Goal: Information Seeking & Learning: Learn about a topic

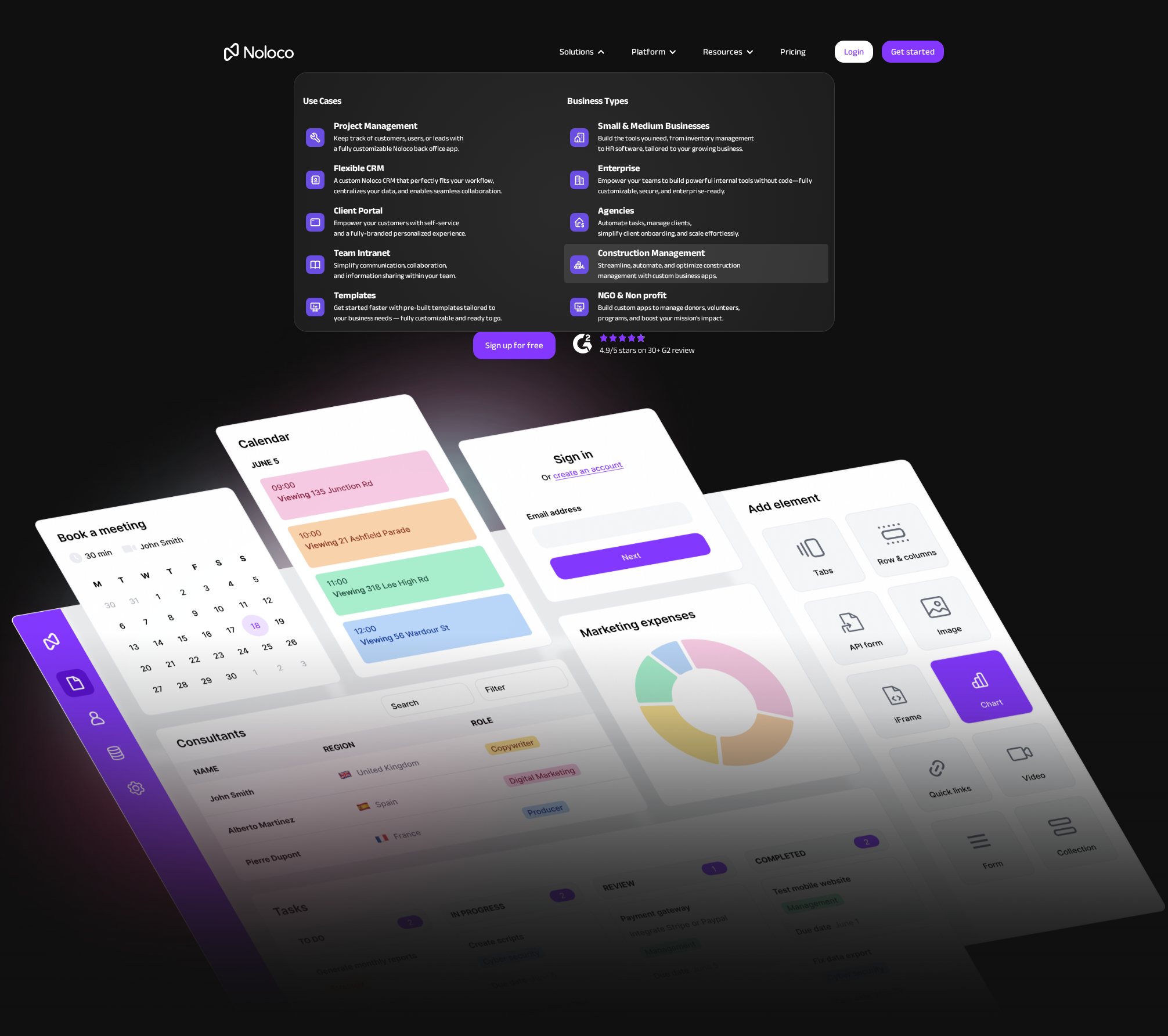
click at [682, 266] on div "Streamline, automate, and optimize construction management with custom business…" at bounding box center [669, 271] width 142 height 21
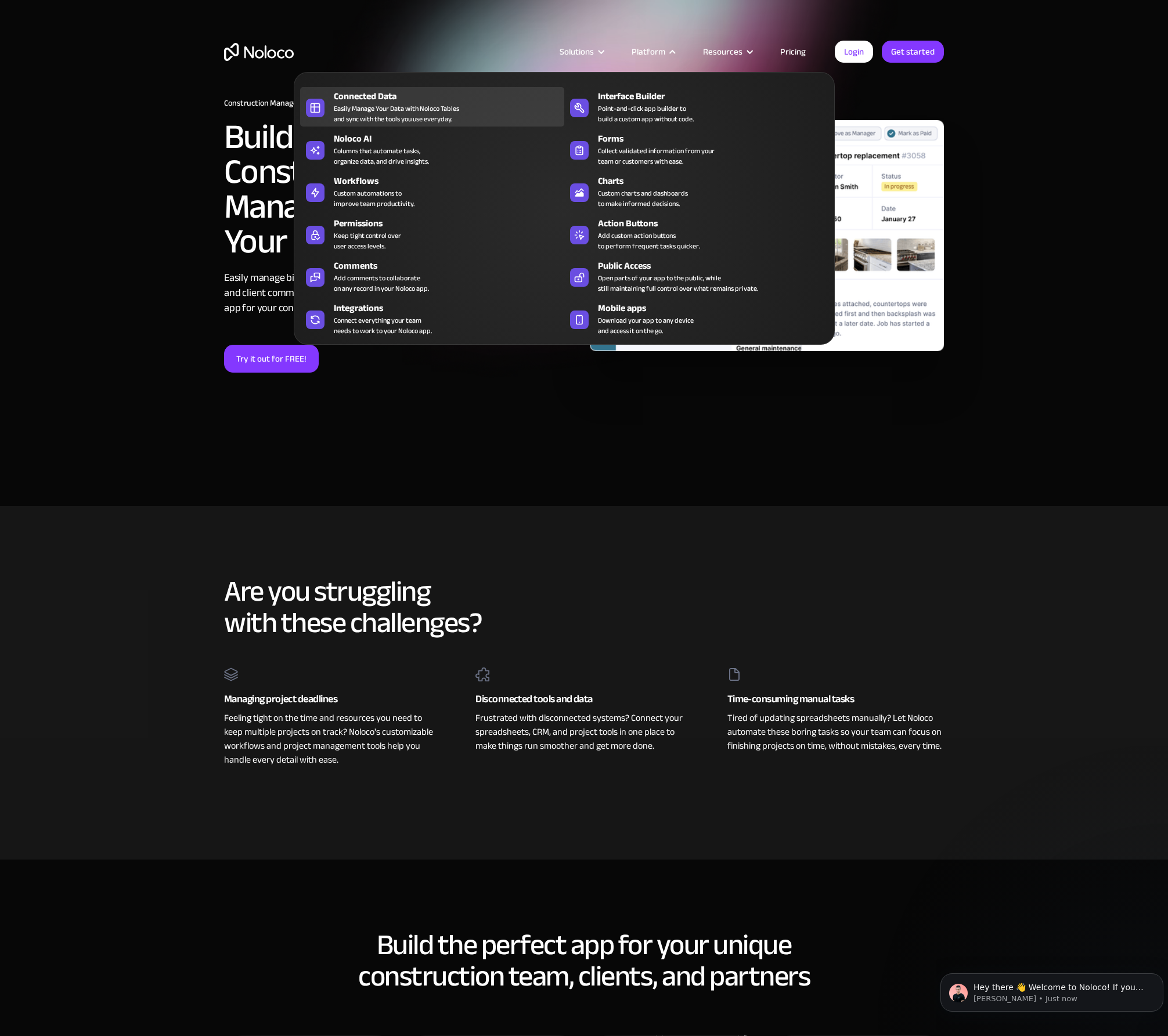
click at [446, 112] on div "Easily Manage Your Data with Noloco Tables and sync with the tools you use ever…" at bounding box center [396, 114] width 126 height 21
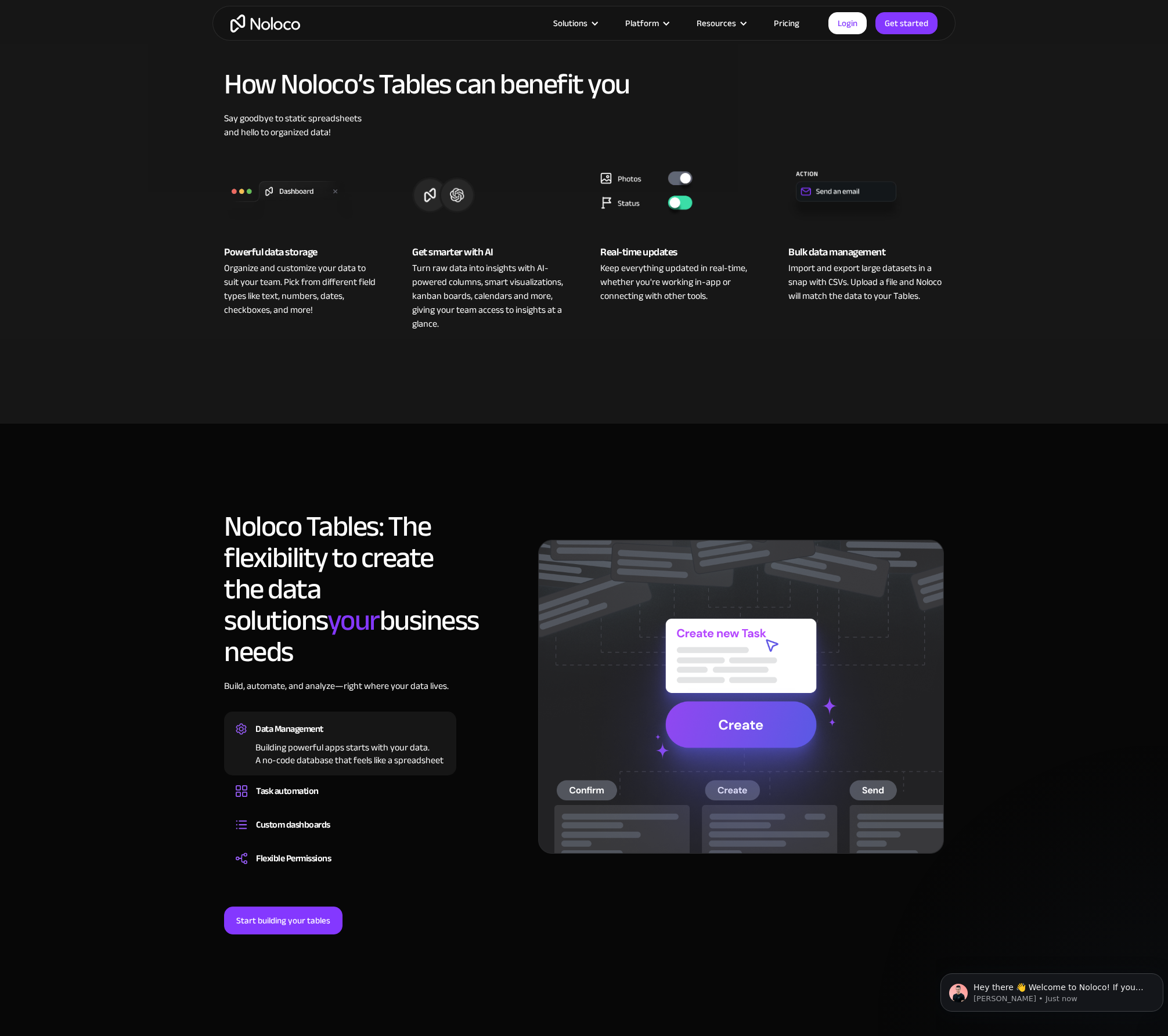
scroll to position [425, 0]
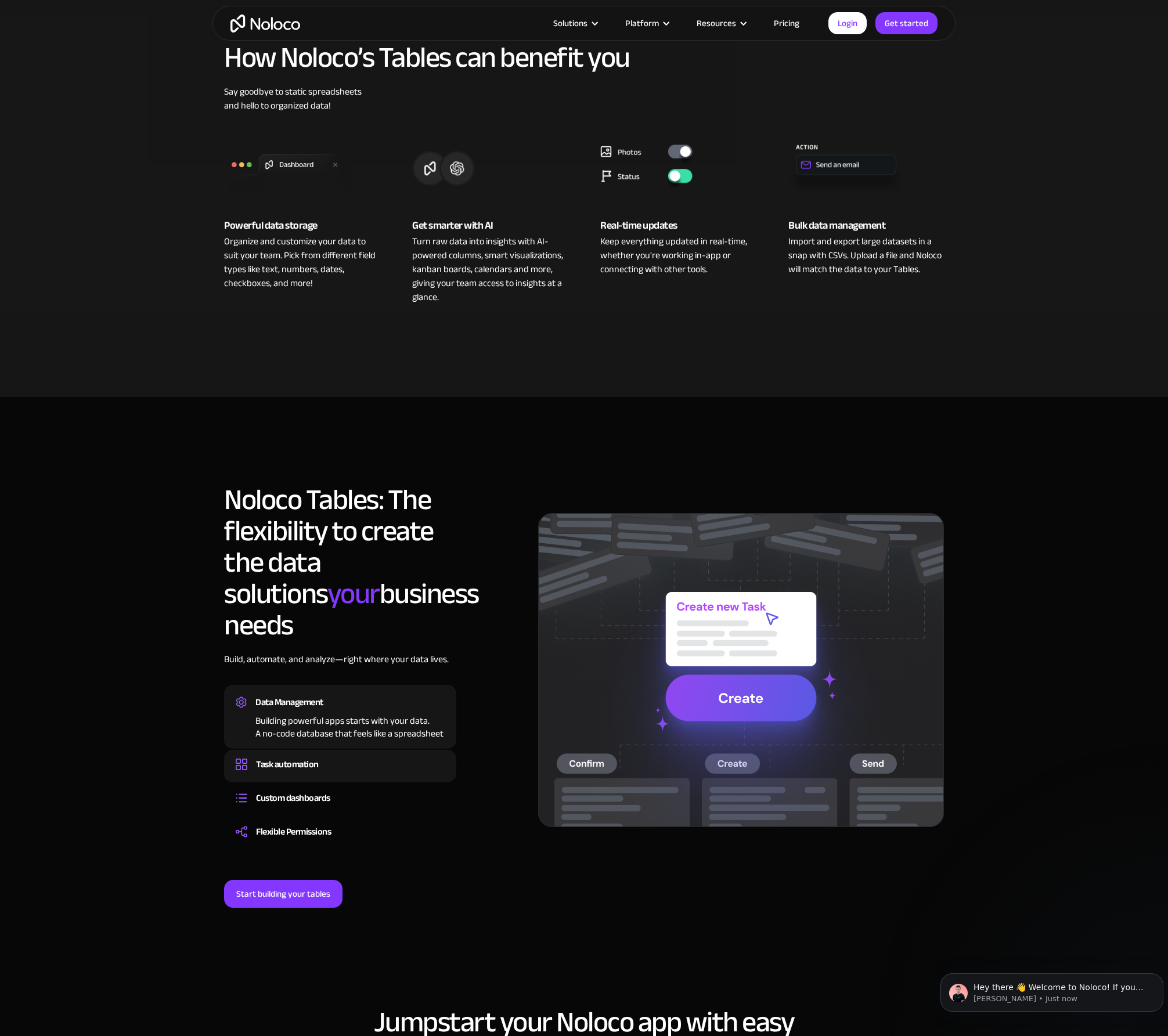
click at [339, 755] on div "Task automation" at bounding box center [340, 764] width 209 height 17
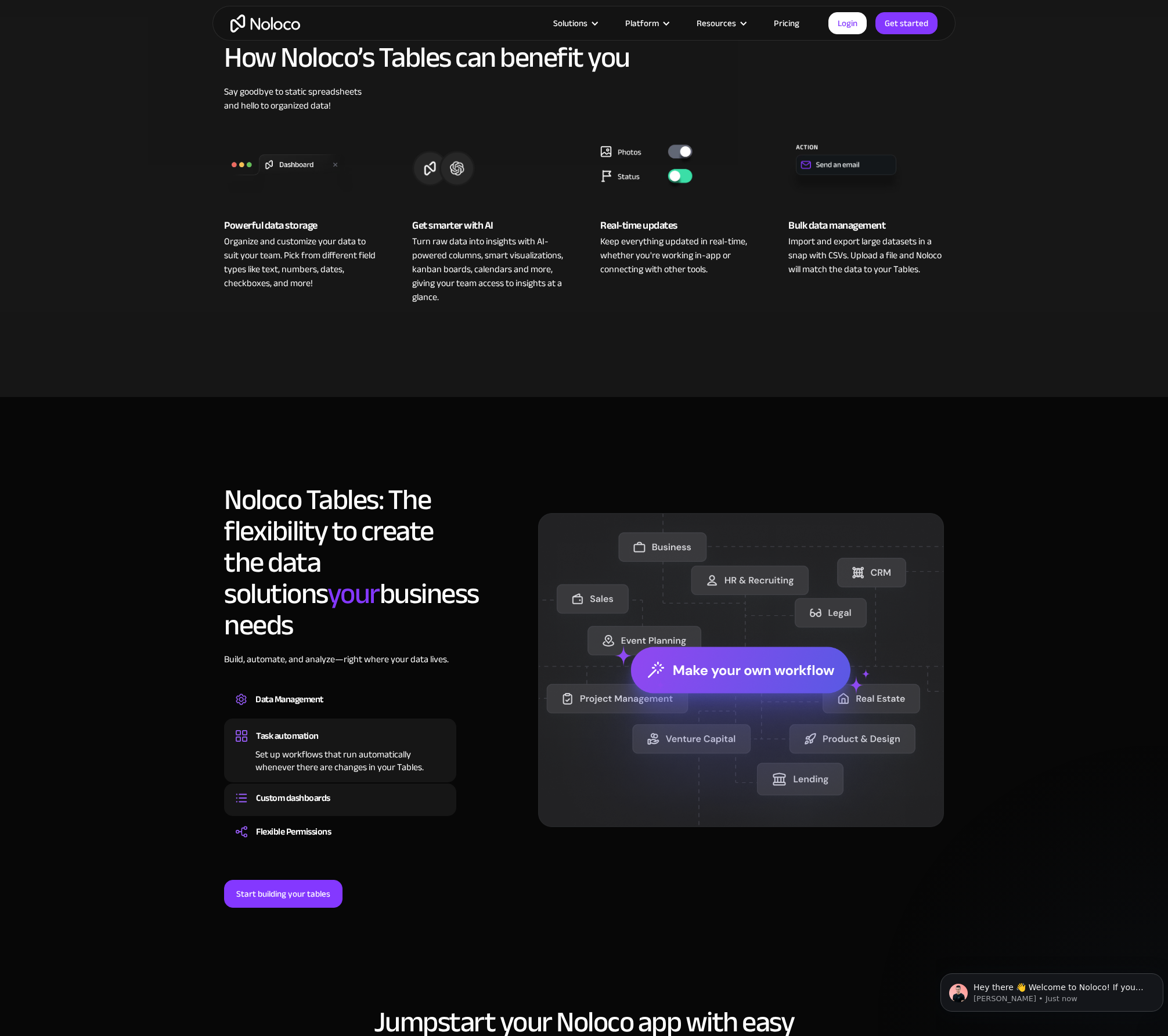
click at [330, 789] on div "Custom dashboards" at bounding box center [293, 798] width 74 height 17
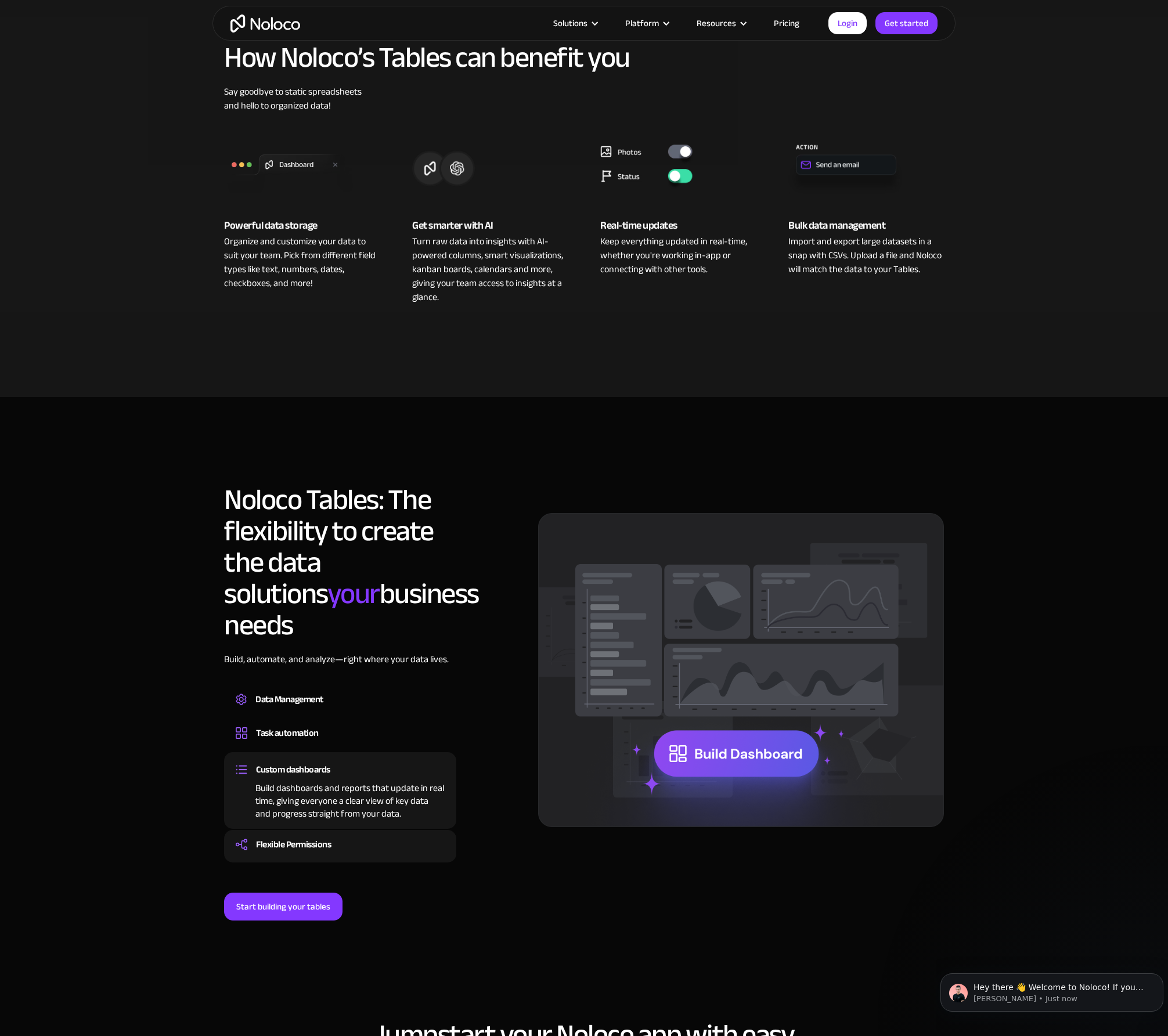
click at [335, 836] on div "Flexible Permissions" at bounding box center [340, 844] width 209 height 17
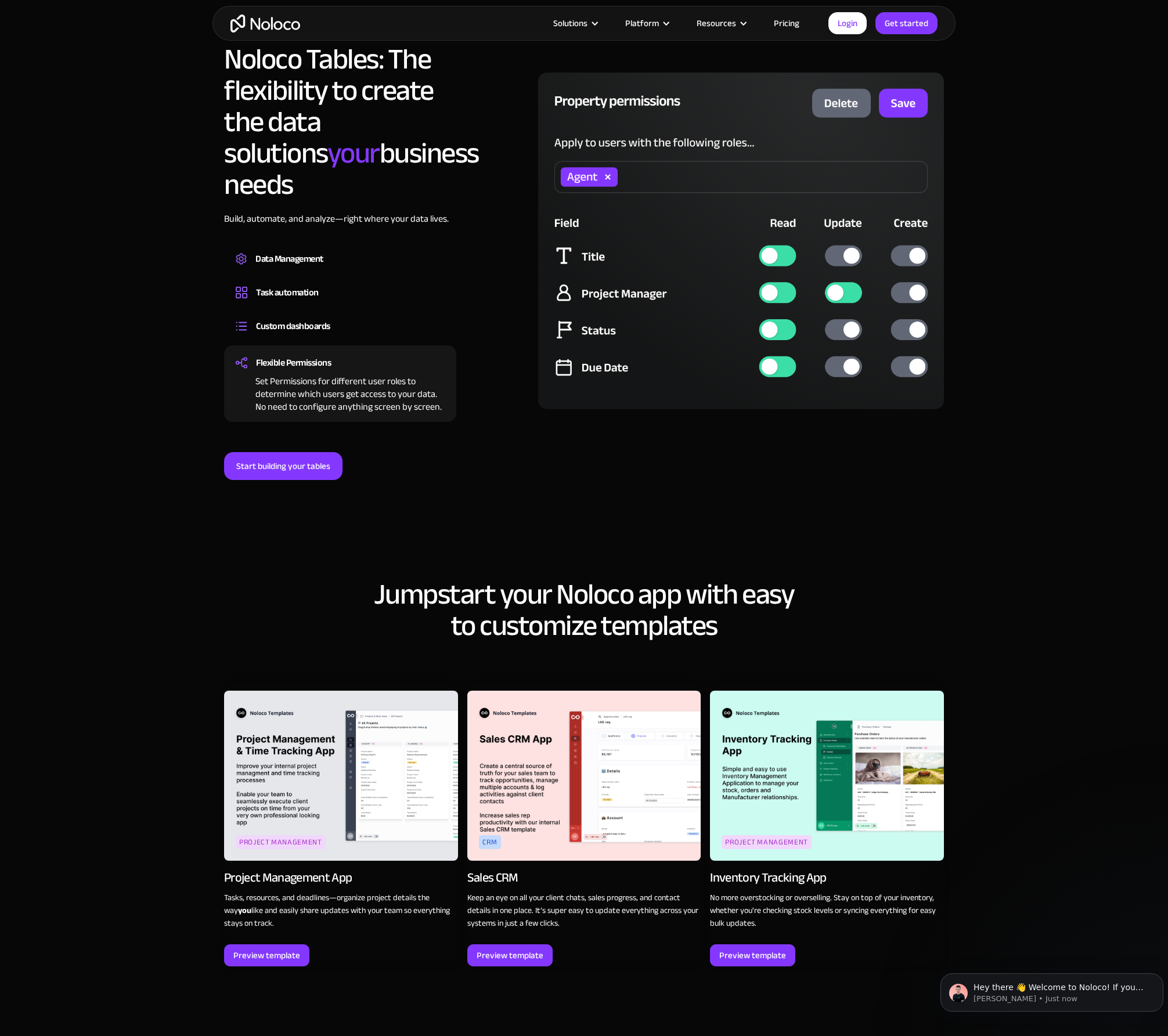
scroll to position [929, 0]
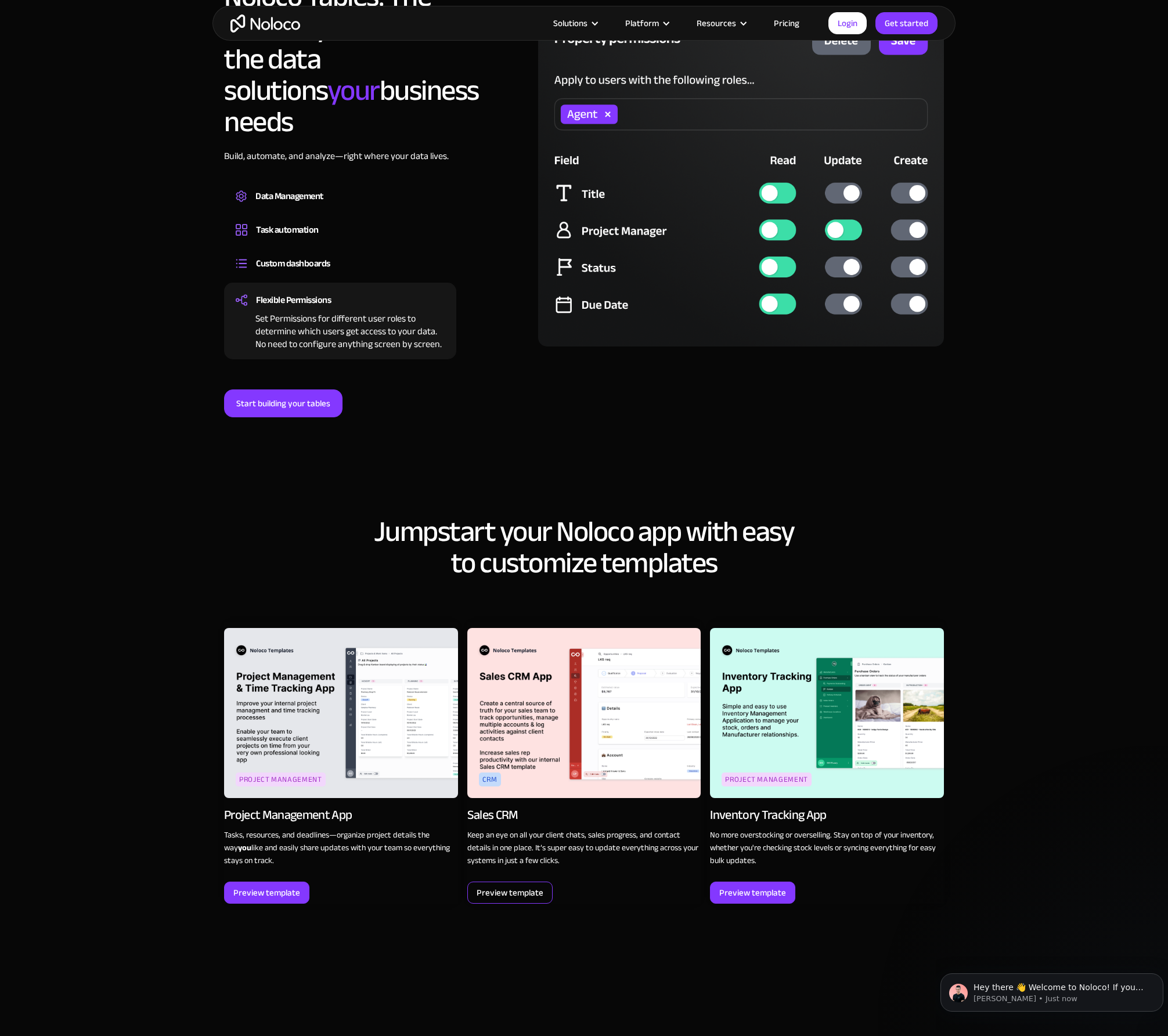
click at [504, 882] on div "Preview template" at bounding box center [510, 892] width 85 height 22
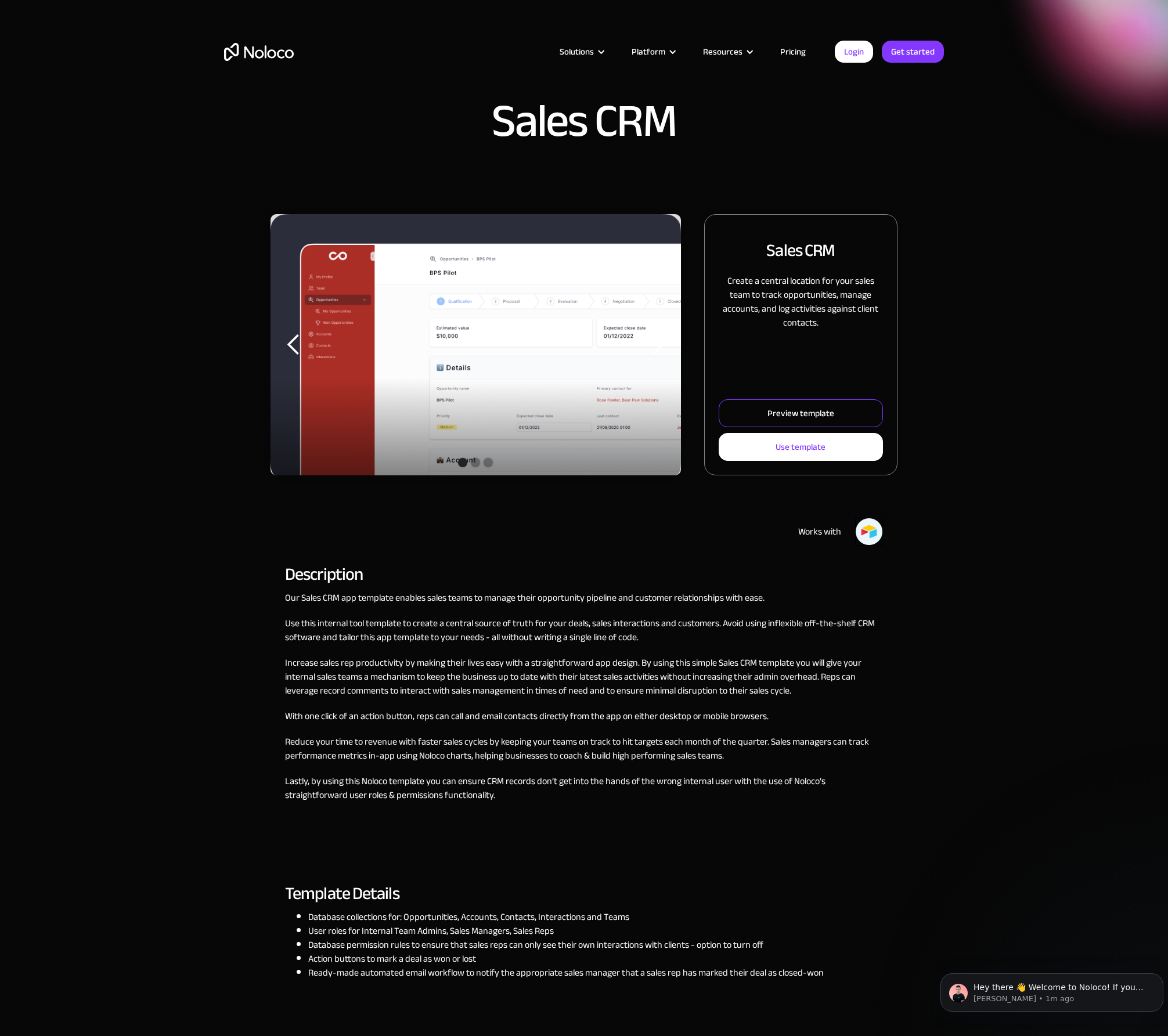
click at [790, 415] on div "Preview template" at bounding box center [801, 413] width 67 height 15
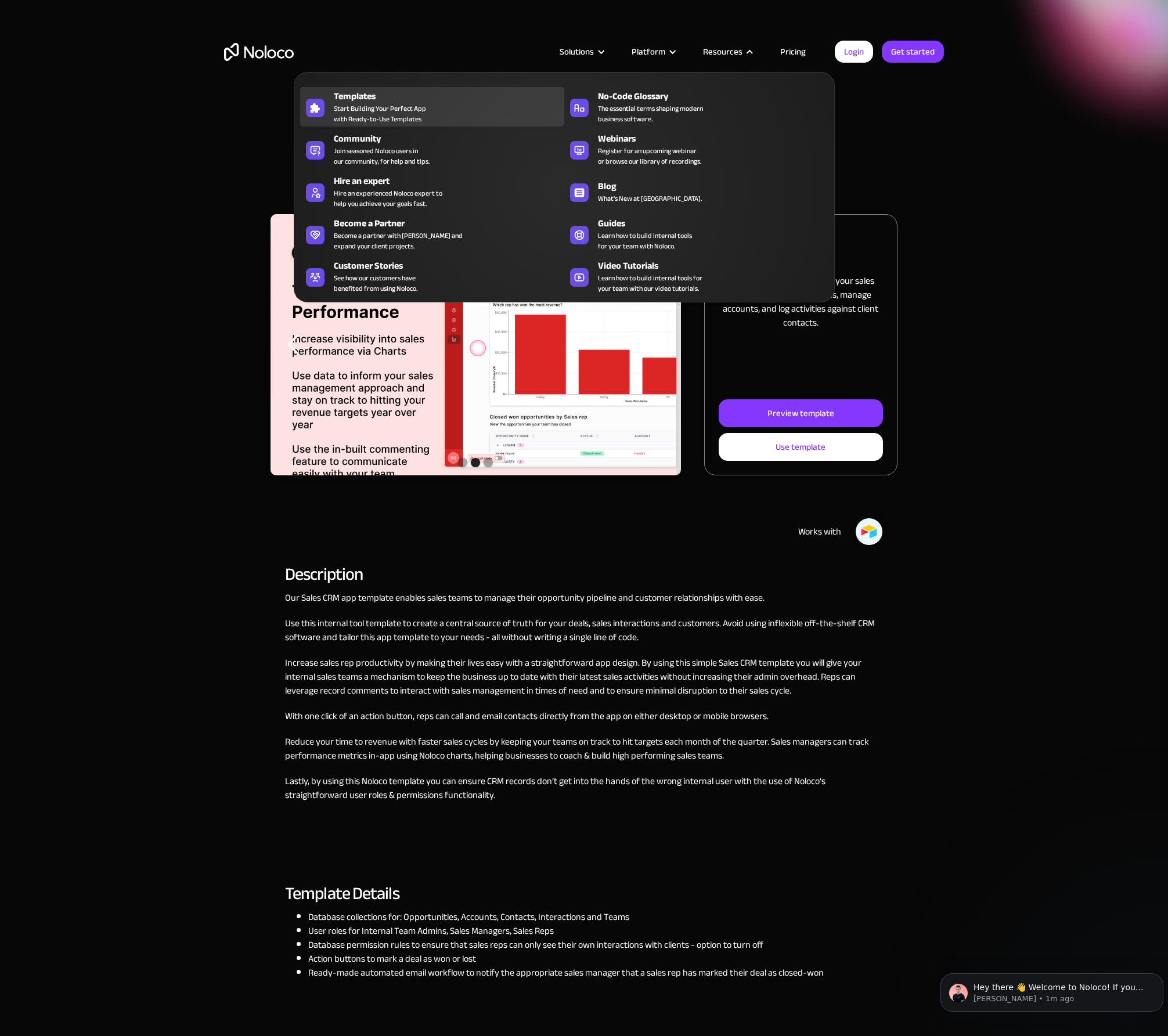
click at [362, 106] on span "Start Building Your Perfect App with Ready-to-Use Templates" at bounding box center [379, 114] width 92 height 21
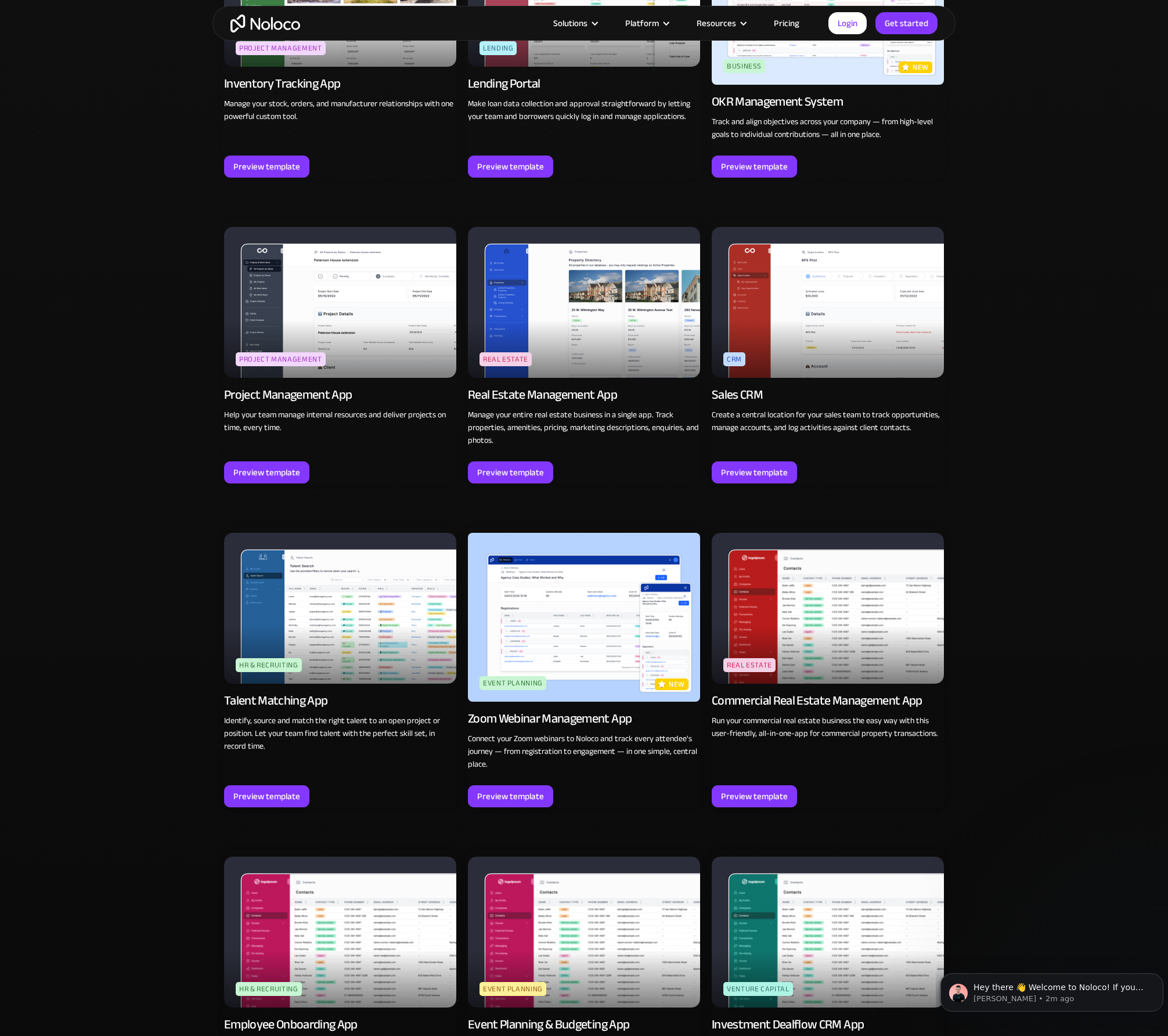
scroll to position [1973, 0]
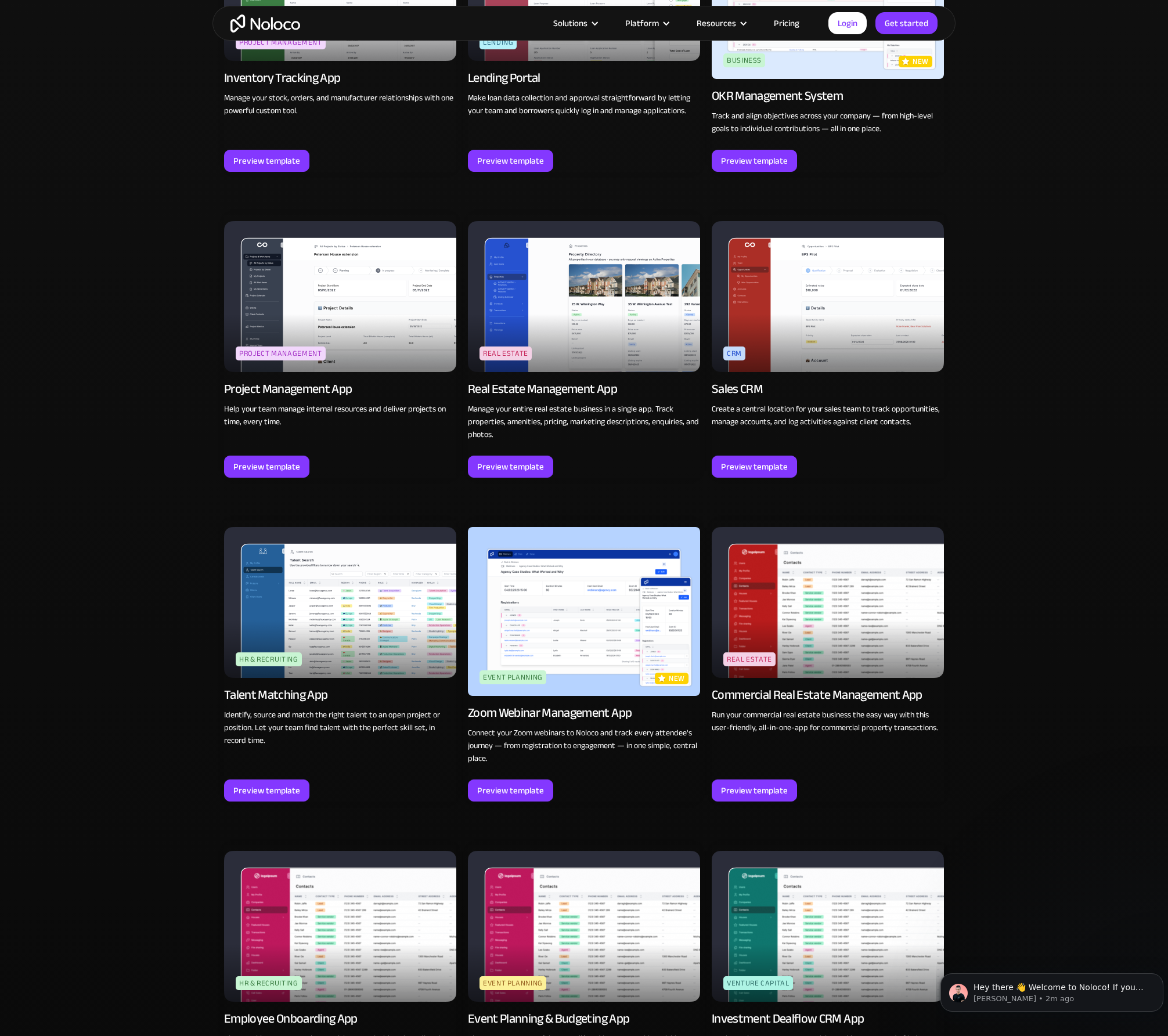
click at [793, 711] on p "Run your commercial real estate business the easy way with this user-friendly, …" at bounding box center [828, 721] width 232 height 26
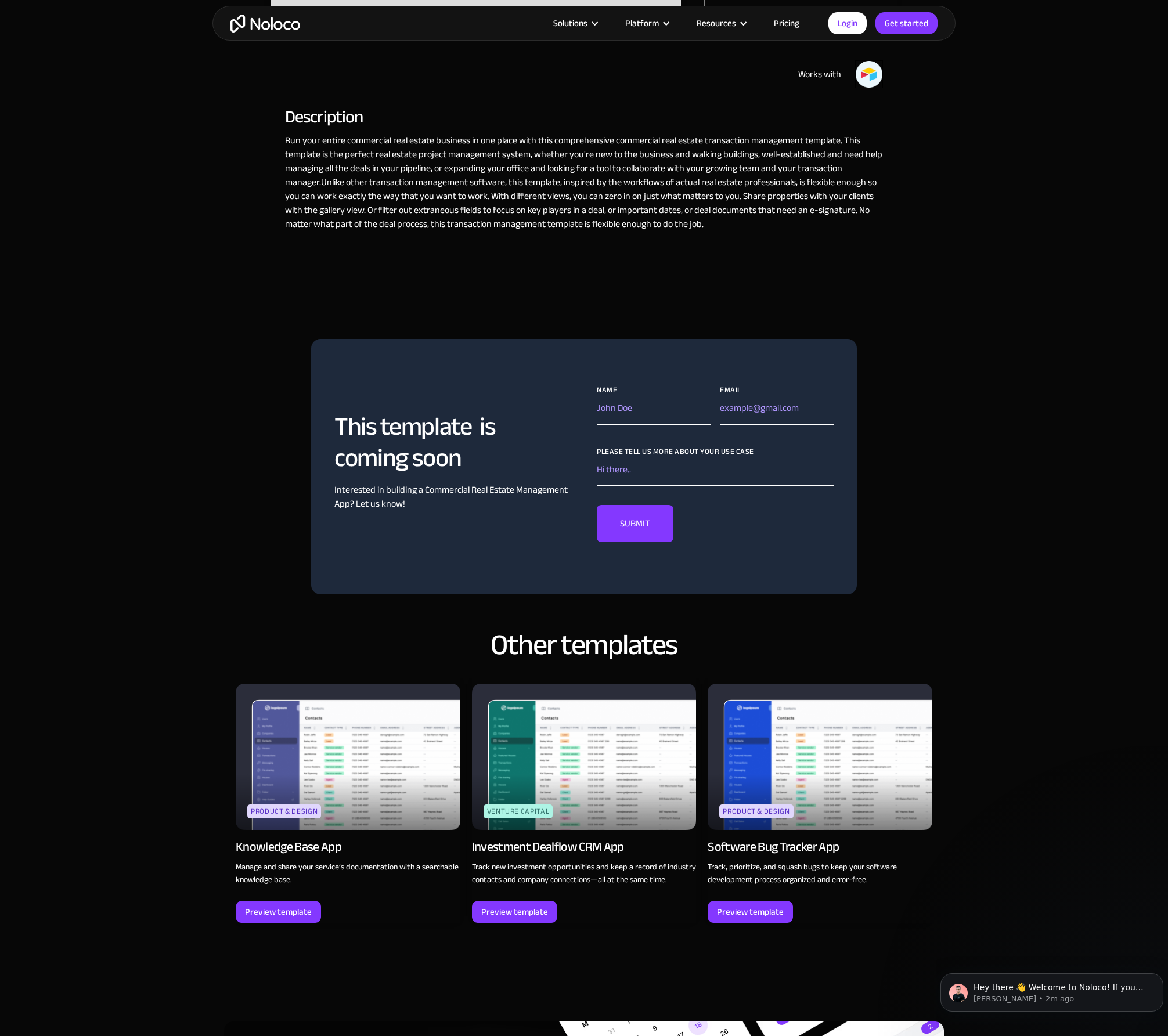
scroll to position [503, 0]
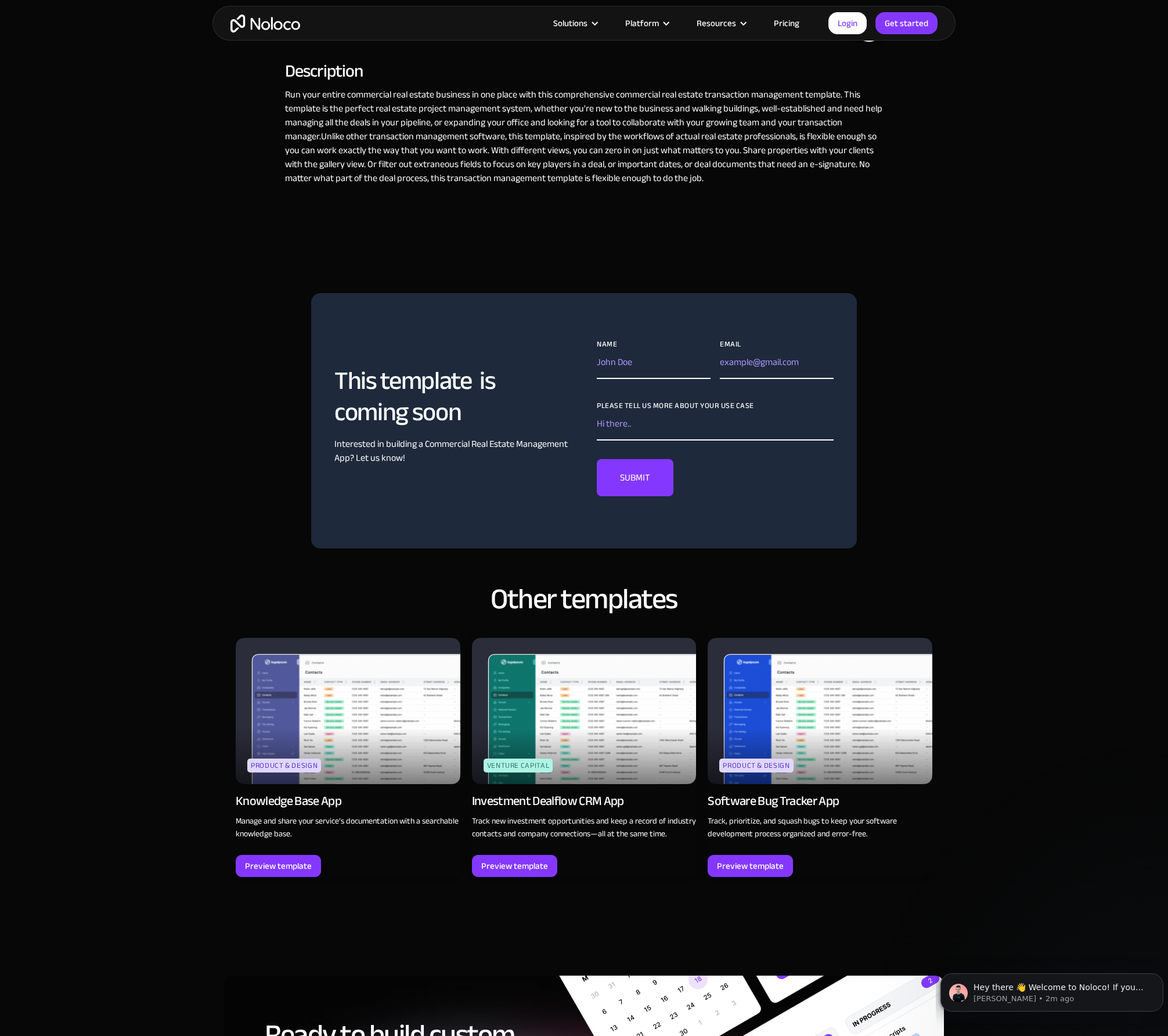
click at [588, 799] on div "Investment Dealflow CRM App" at bounding box center [548, 800] width 152 height 17
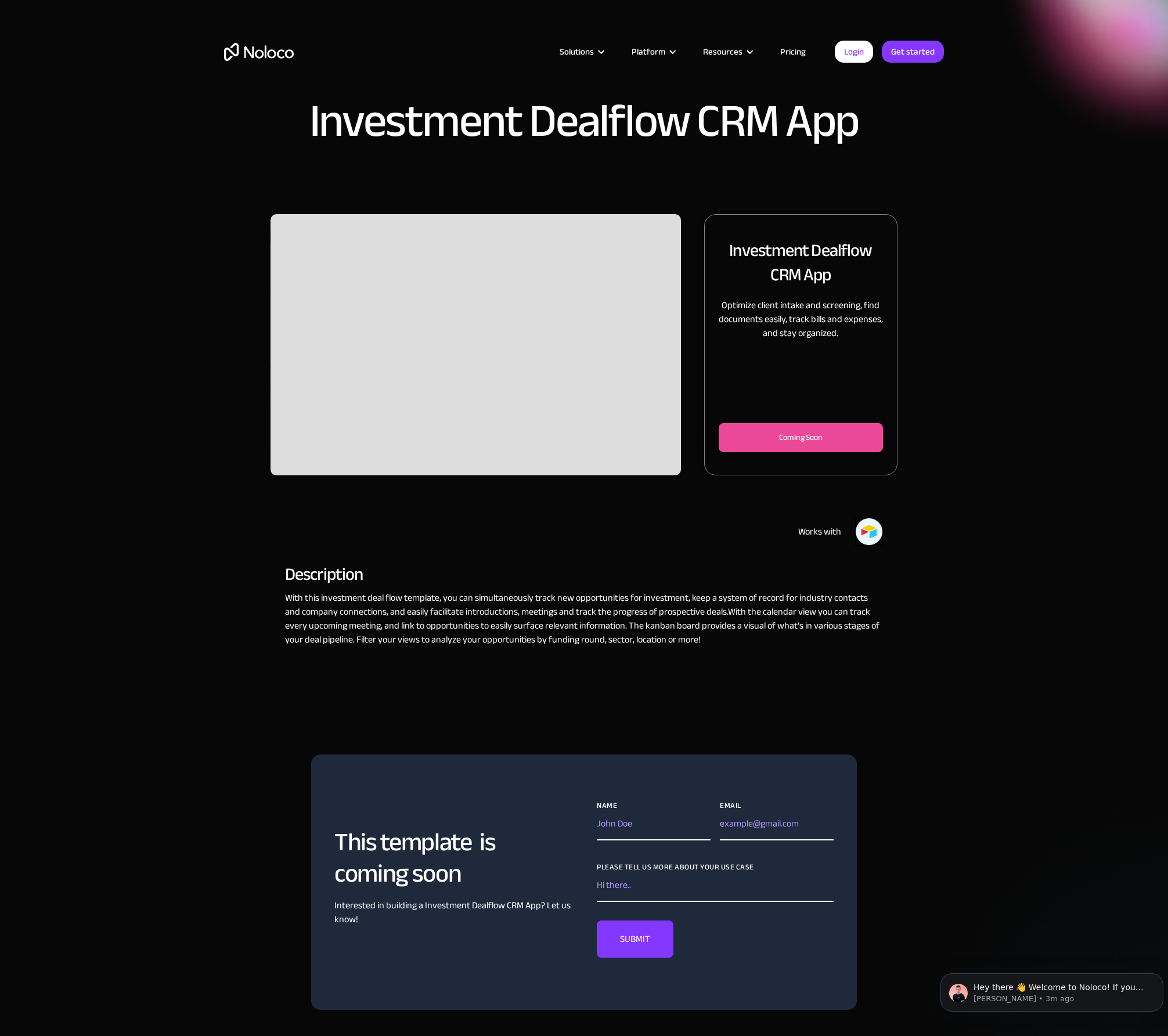
click at [787, 49] on link "Pricing" at bounding box center [793, 52] width 54 height 15
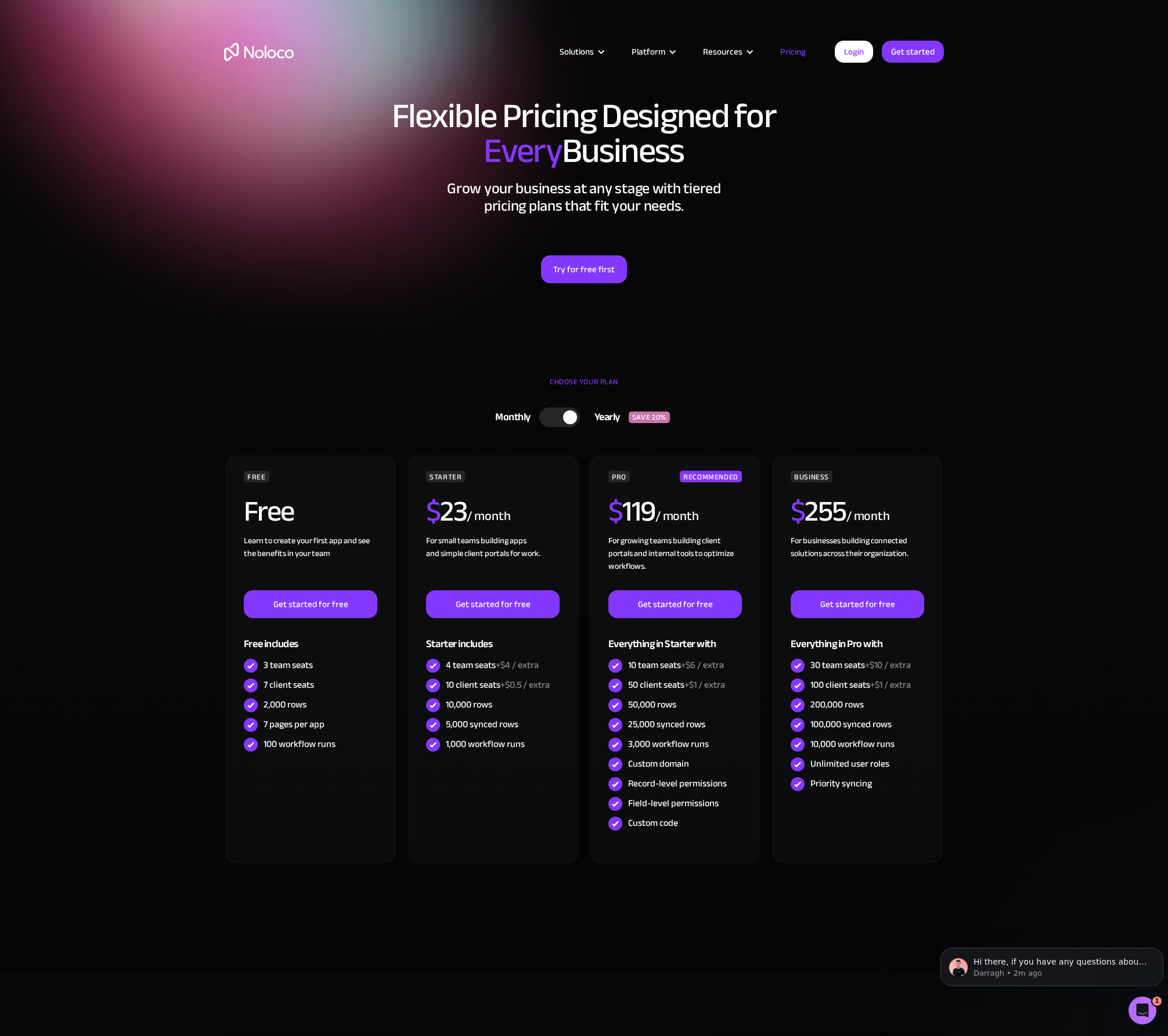
click at [854, 142] on h1 "Flexible Pricing Designed for Every Business" at bounding box center [584, 133] width 720 height 69
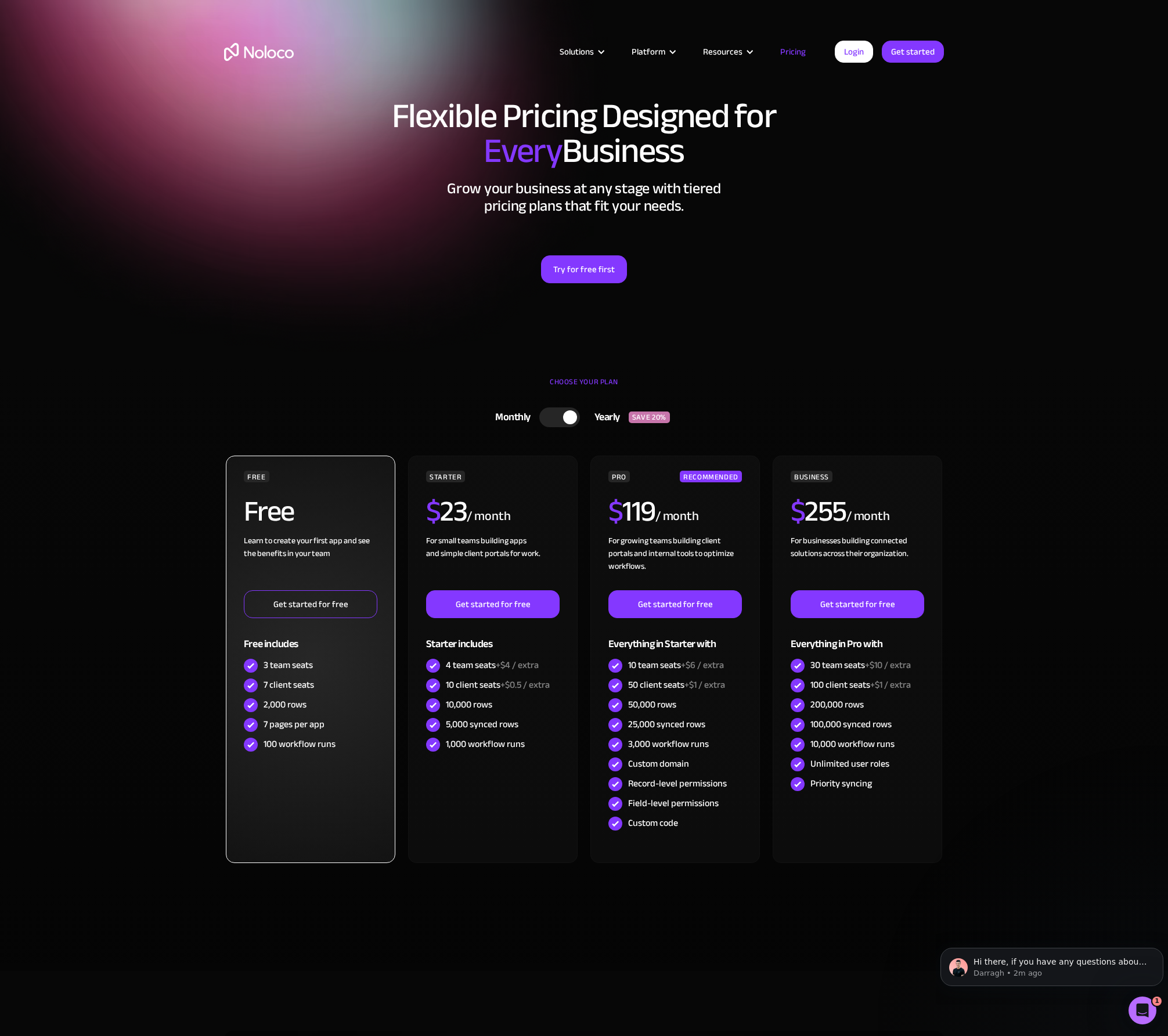
click at [305, 603] on link "Get started for free" at bounding box center [310, 604] width 134 height 28
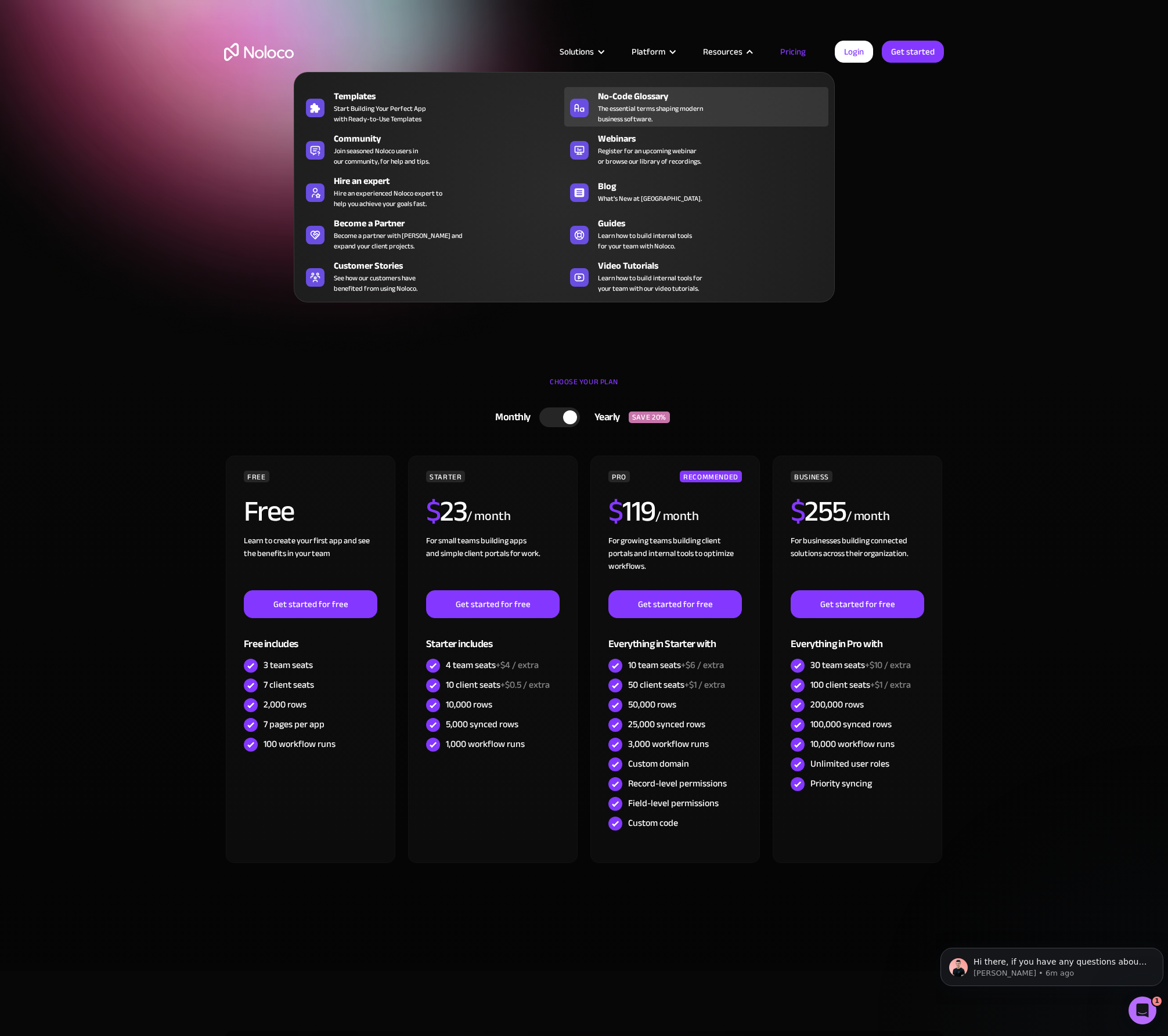
click at [711, 100] on div "No-Code Glossary" at bounding box center [716, 96] width 236 height 14
